Goal: Task Accomplishment & Management: Manage account settings

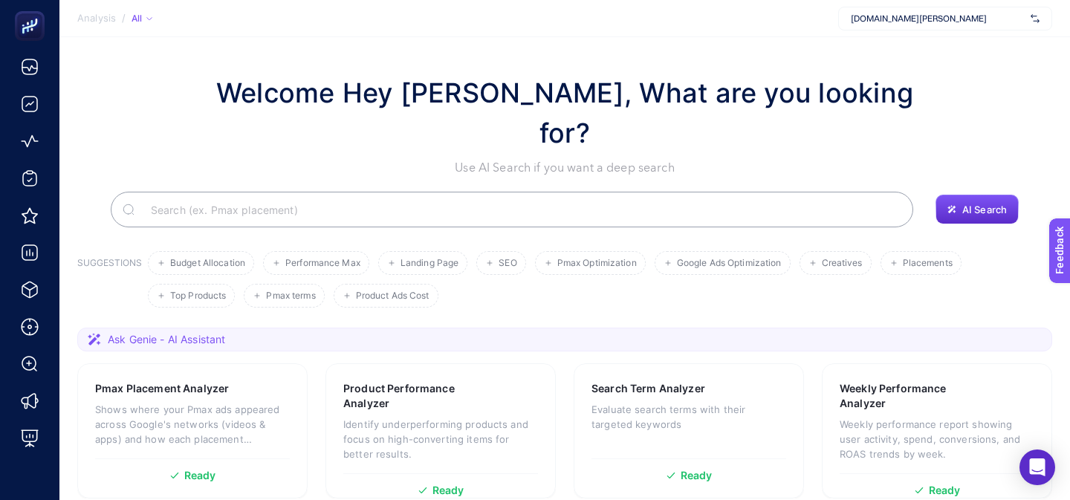
click at [898, 13] on span "[DOMAIN_NAME][PERSON_NAME]" at bounding box center [937, 19] width 174 height 12
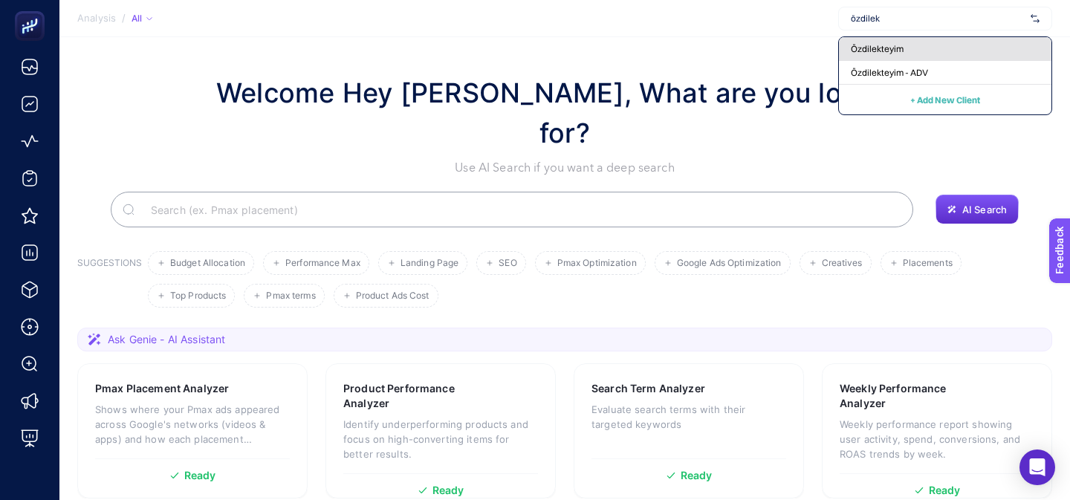
type input "özdilek"
click at [882, 55] on div "Özdilekteyim" at bounding box center [945, 49] width 212 height 24
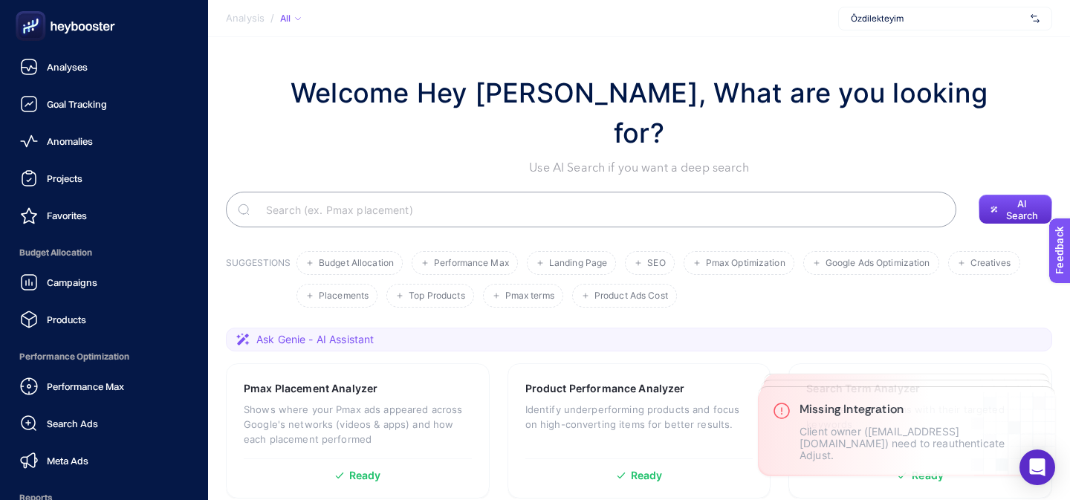
scroll to position [185, 0]
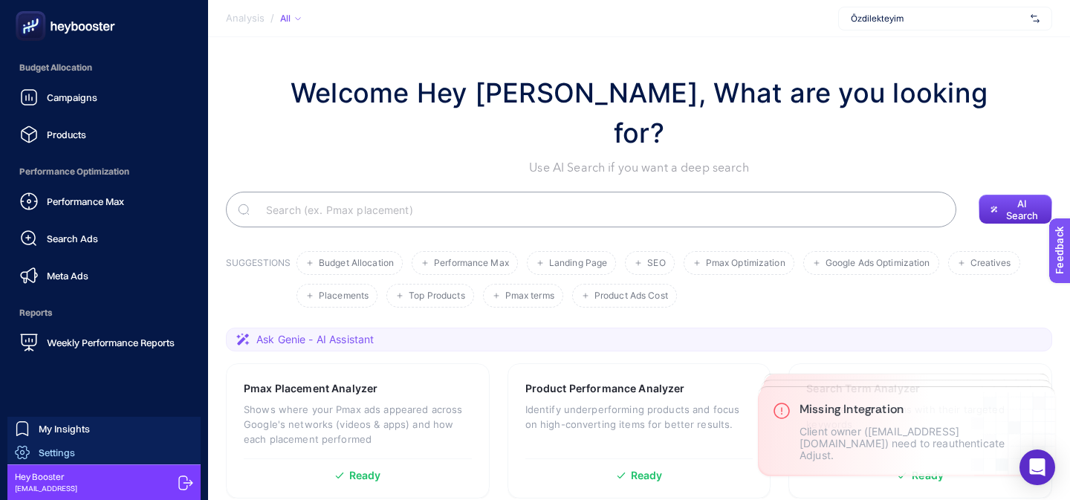
click at [145, 456] on link "Settings" at bounding box center [103, 452] width 193 height 24
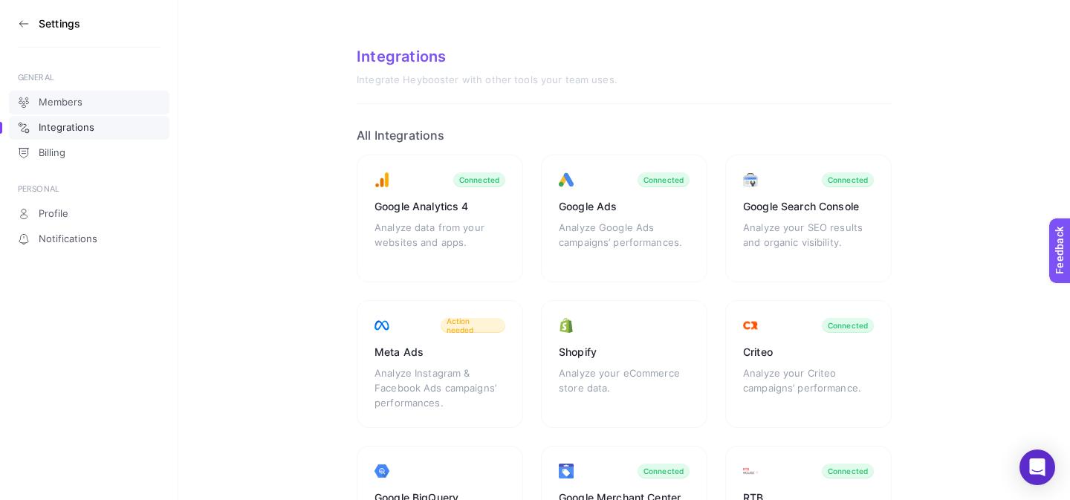
click at [56, 97] on span "Members" at bounding box center [61, 103] width 44 height 12
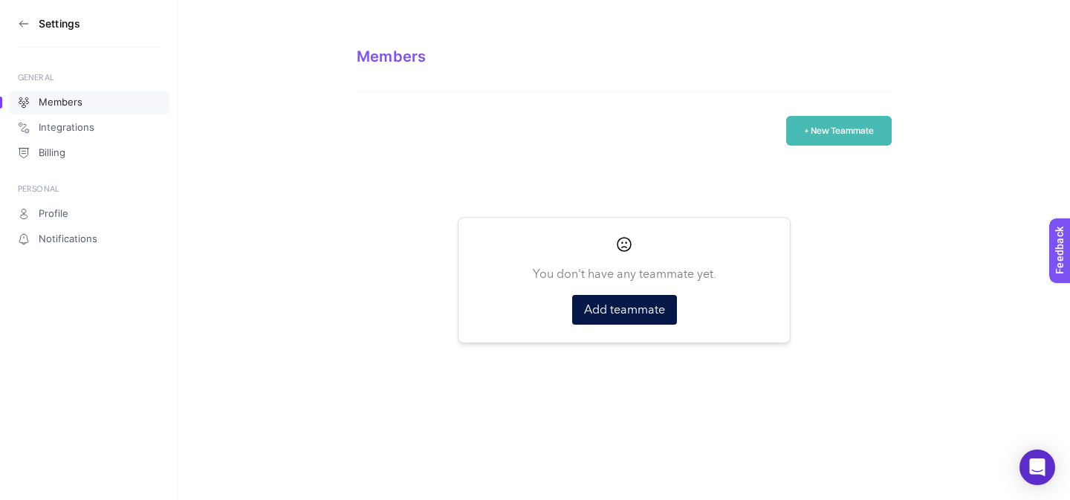
click at [841, 117] on button "+ New Teammate" at bounding box center [838, 131] width 105 height 30
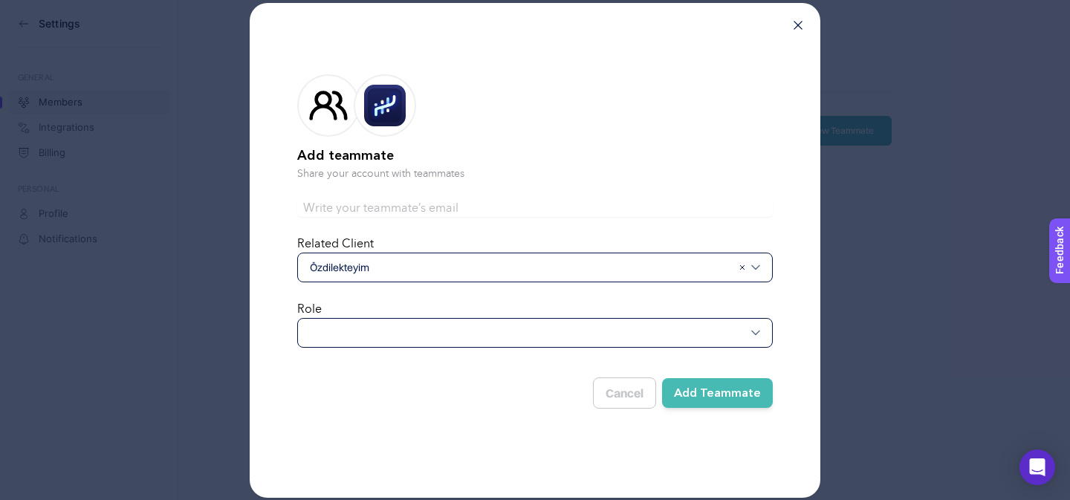
click at [489, 342] on div at bounding box center [534, 333] width 475 height 30
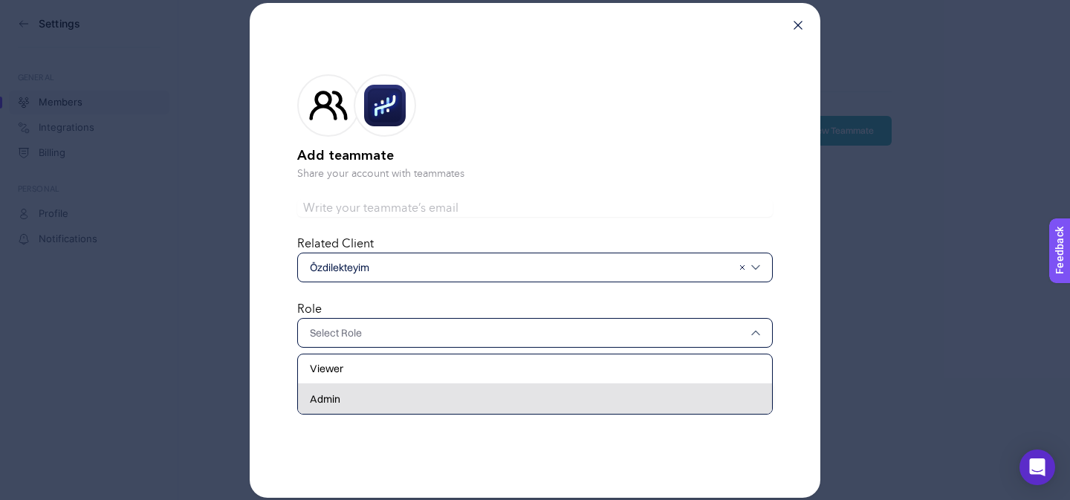
click at [458, 397] on div "Admin" at bounding box center [535, 399] width 474 height 30
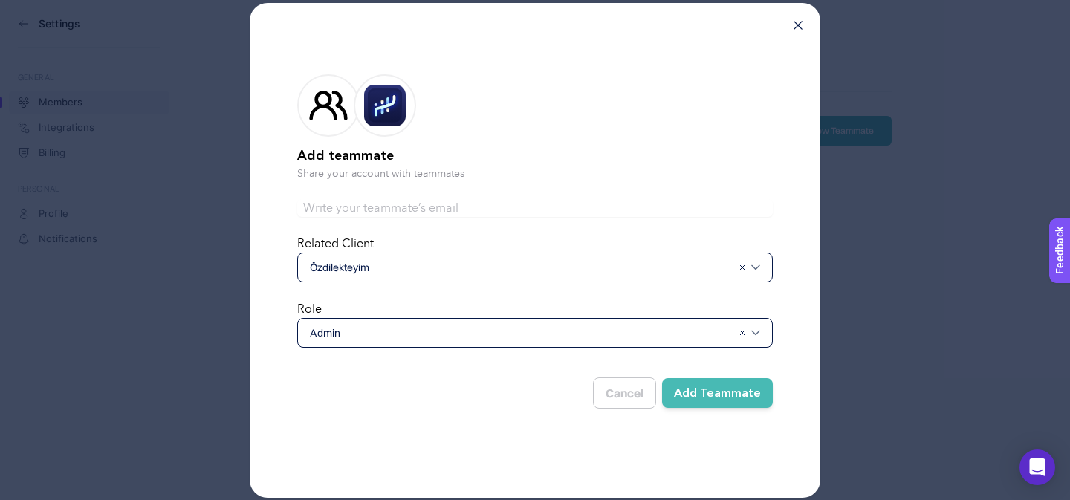
click at [467, 197] on form "Add teammate Share your account with teammates Related Client Özdilekteyim Role…" at bounding box center [534, 239] width 475 height 376
click at [466, 199] on input "text" at bounding box center [534, 208] width 475 height 18
paste input "[EMAIL_ADDRESS][DOMAIN_NAME]"
type input "[EMAIL_ADDRESS][DOMAIN_NAME]"
click at [746, 403] on button "Add Teammate" at bounding box center [717, 393] width 111 height 30
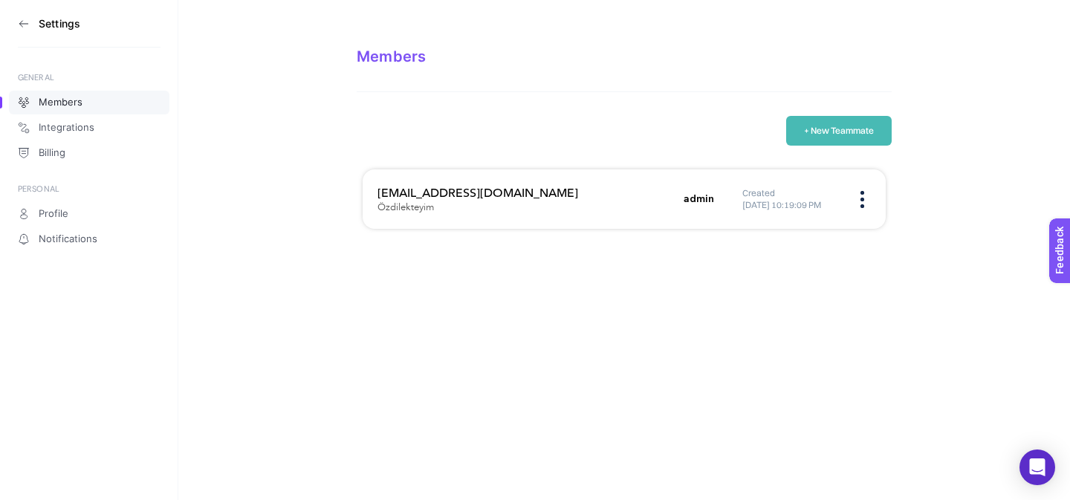
click at [786, 124] on button "+ New Teammate" at bounding box center [838, 131] width 105 height 30
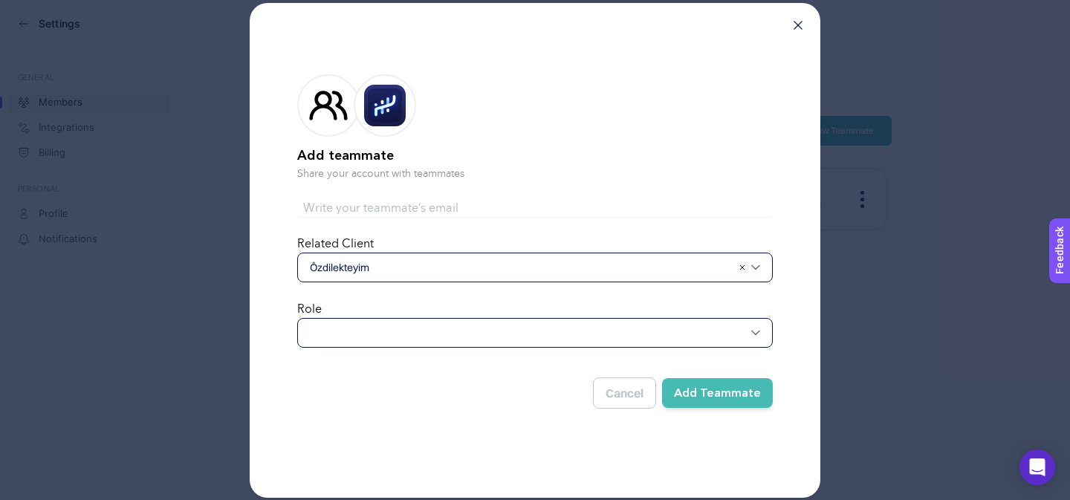
click at [476, 332] on div at bounding box center [534, 333] width 475 height 30
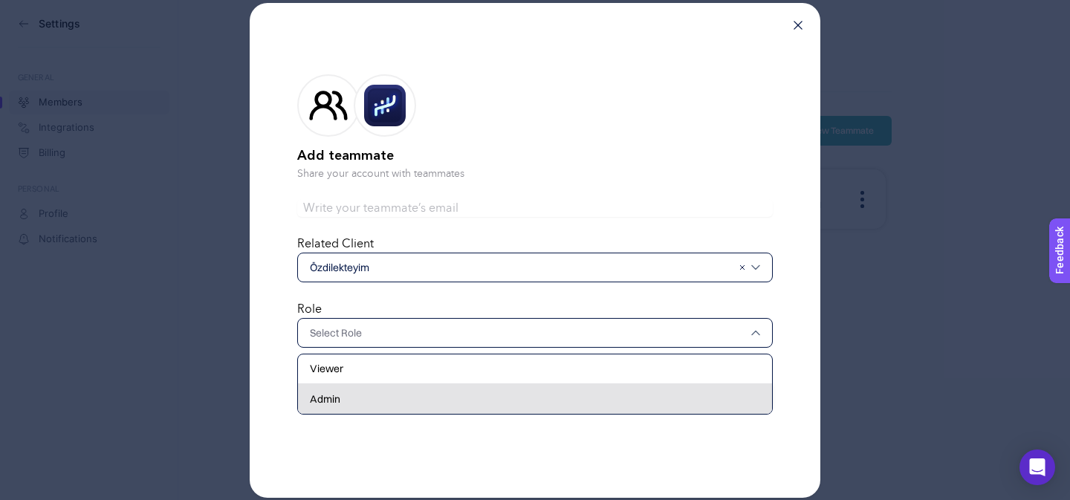
click at [471, 387] on div "Admin" at bounding box center [535, 399] width 474 height 30
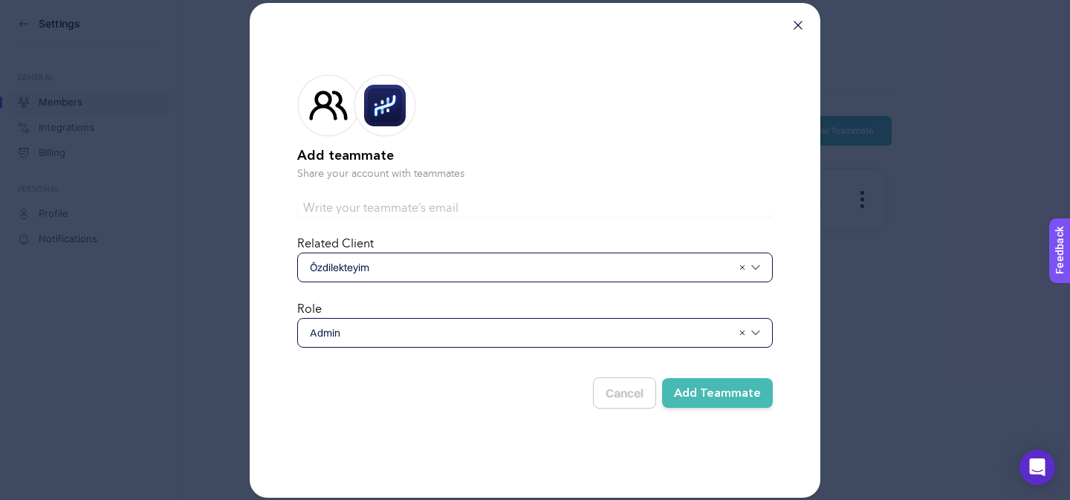
click at [740, 397] on button "Add Teammate" at bounding box center [717, 393] width 111 height 30
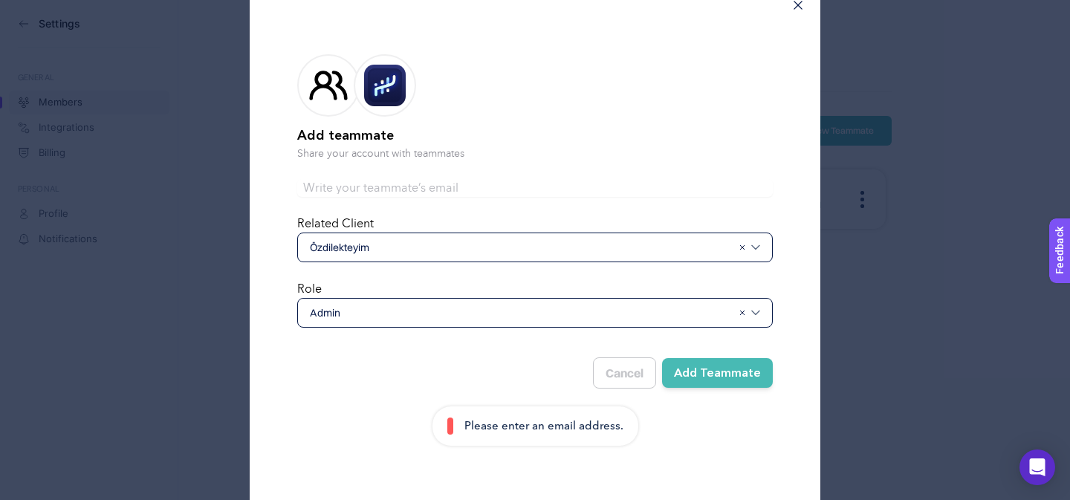
click at [429, 189] on input "text" at bounding box center [534, 188] width 475 height 18
paste input "[EMAIL_ADDRESS][DOMAIN_NAME]"
type input "[EMAIL_ADDRESS][DOMAIN_NAME]"
click at [690, 364] on button "Add Teammate" at bounding box center [717, 373] width 111 height 30
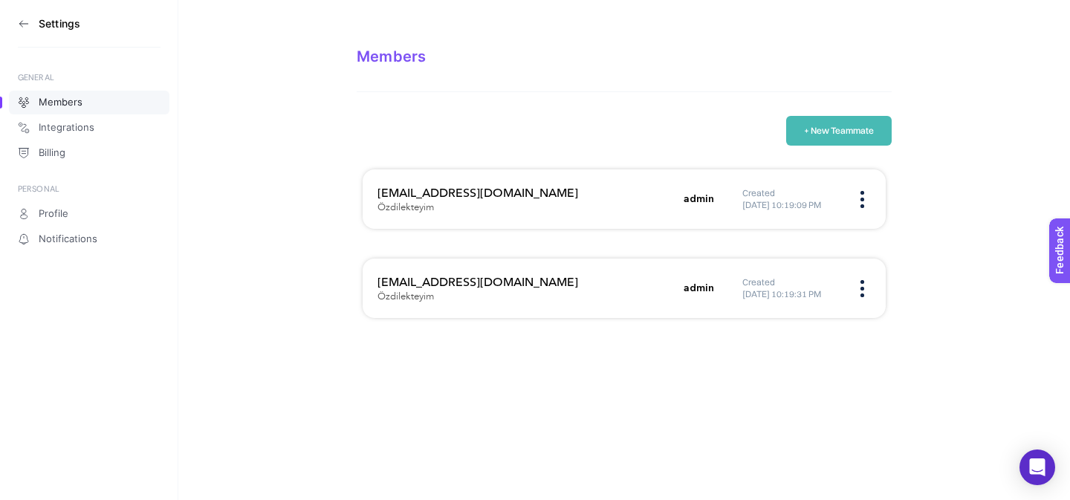
click at [859, 123] on button "+ New Teammate" at bounding box center [838, 131] width 105 height 30
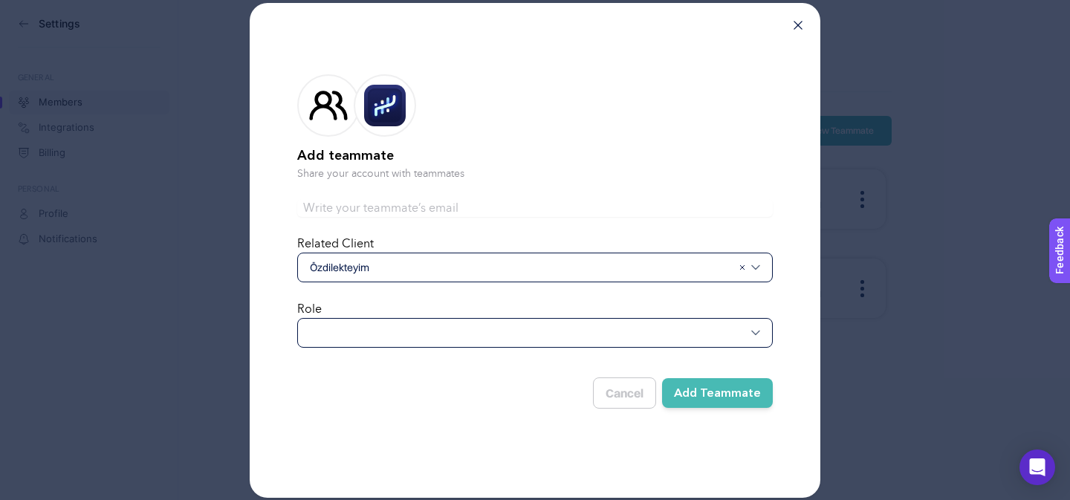
click at [519, 336] on div at bounding box center [534, 333] width 475 height 30
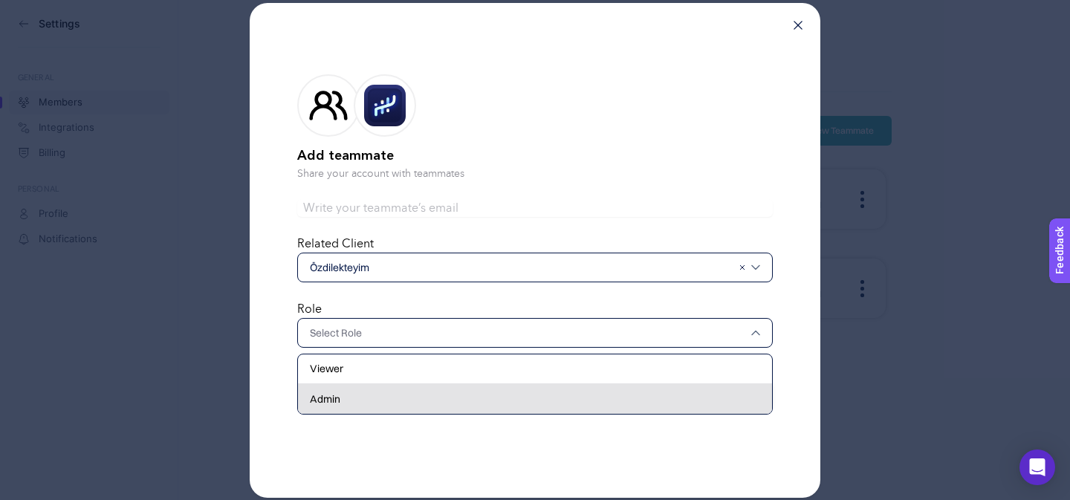
click at [439, 406] on div "Admin" at bounding box center [535, 399] width 474 height 30
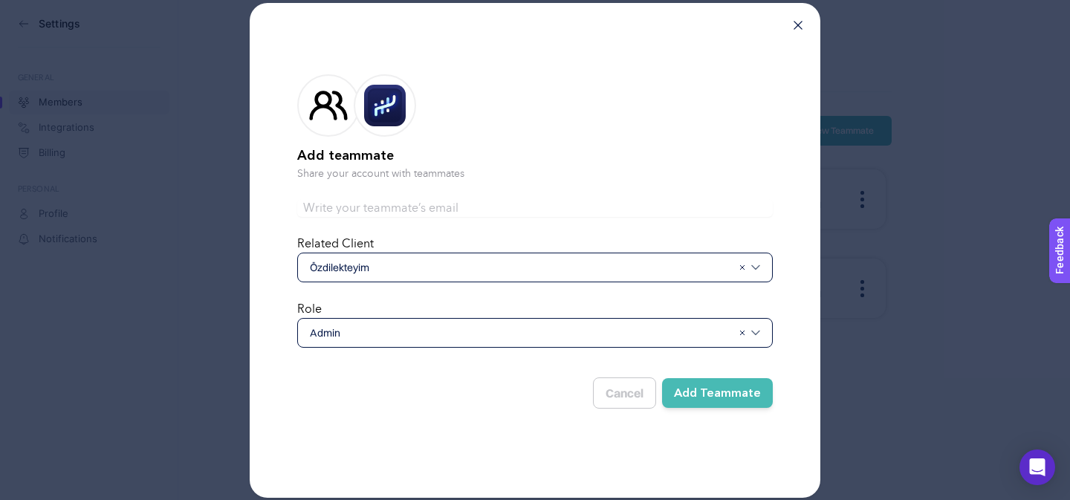
click at [567, 203] on input "text" at bounding box center [534, 208] width 475 height 18
paste input "[EMAIL_ADDRESS][DOMAIN_NAME]"
type input "[EMAIL_ADDRESS][DOMAIN_NAME]"
click at [692, 400] on button "Add Teammate" at bounding box center [717, 393] width 111 height 30
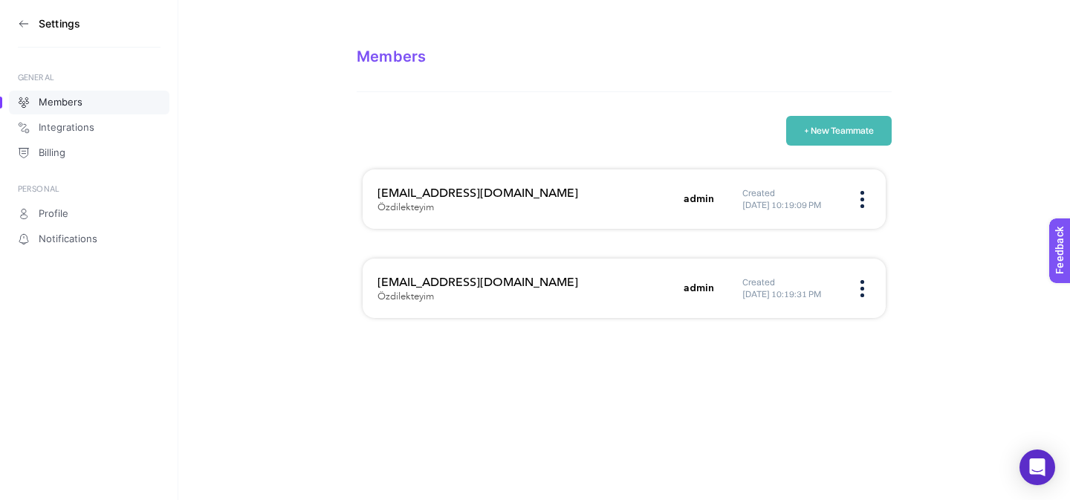
click at [858, 124] on button "+ New Teammate" at bounding box center [838, 131] width 105 height 30
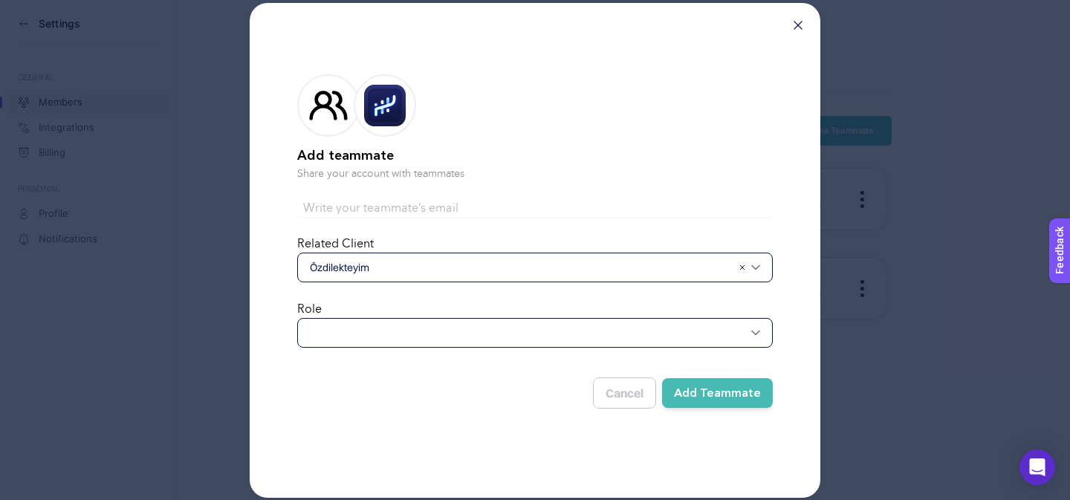
click at [448, 329] on div at bounding box center [534, 333] width 475 height 30
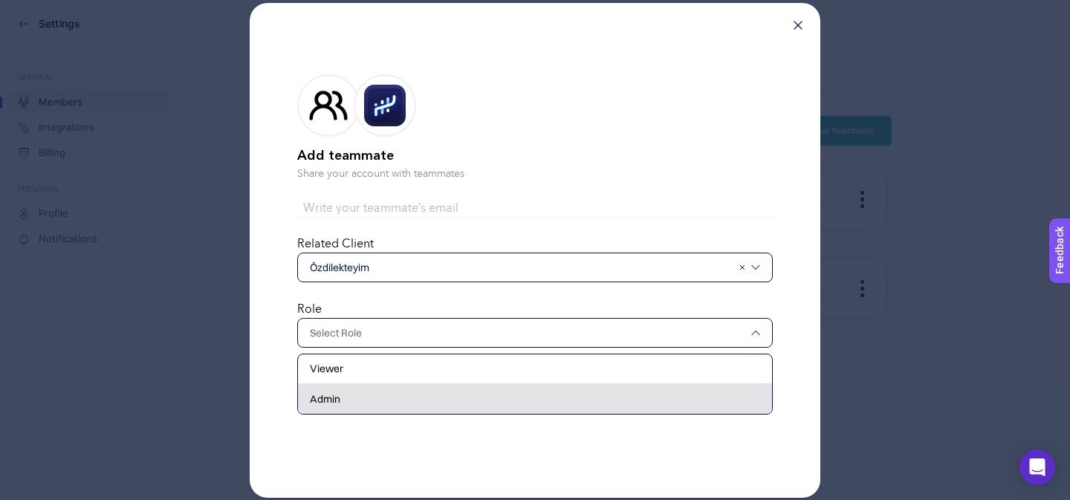
click at [416, 397] on div "Admin" at bounding box center [535, 399] width 474 height 30
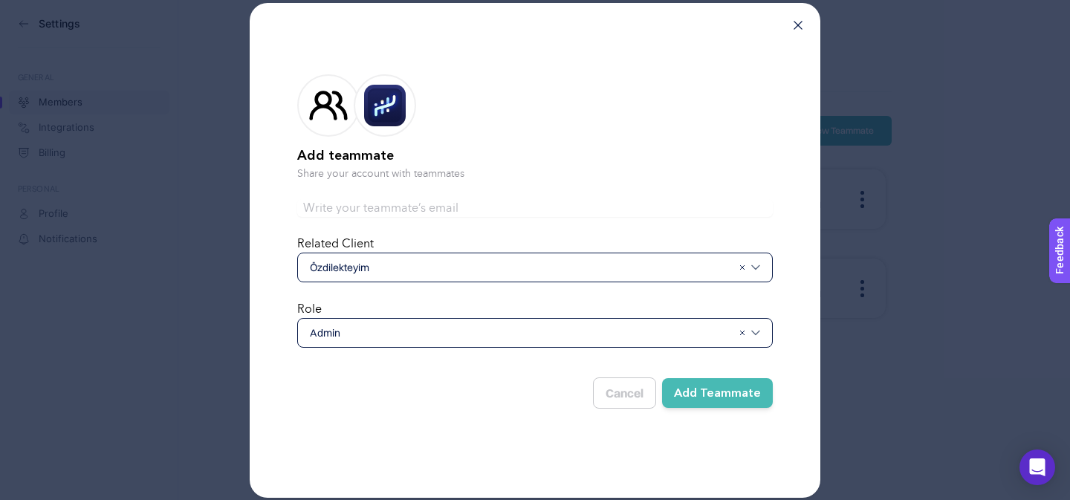
click at [579, 212] on input "text" at bounding box center [534, 208] width 475 height 18
paste input "[EMAIL_ADDRESS][DOMAIN_NAME]"
type input "[EMAIL_ADDRESS][DOMAIN_NAME]"
click at [719, 399] on button "Add Teammate" at bounding box center [717, 393] width 111 height 30
